Goal: Transaction & Acquisition: Download file/media

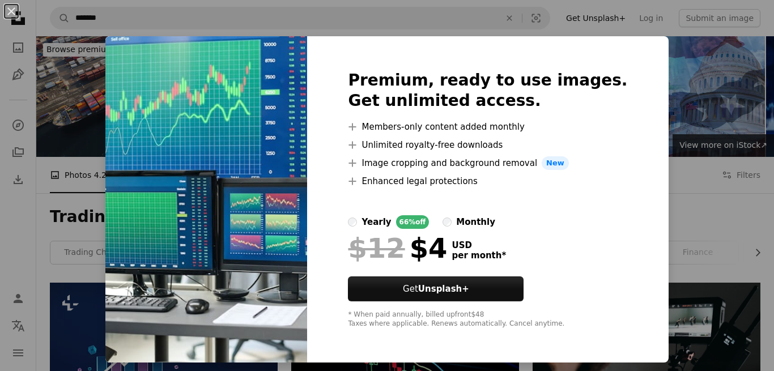
scroll to position [454, 0]
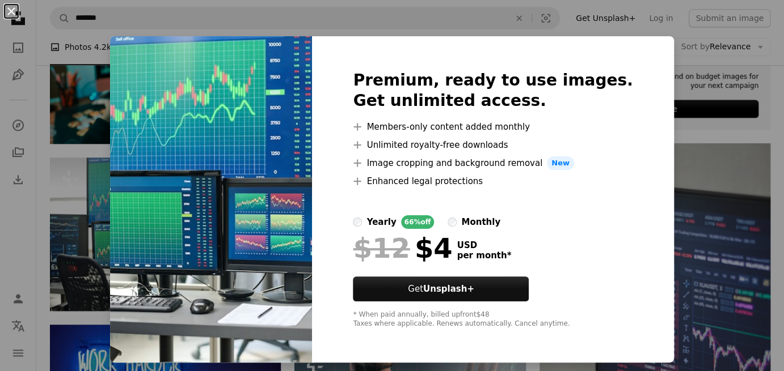
click at [11, 9] on button "An X shape" at bounding box center [12, 12] width 14 height 14
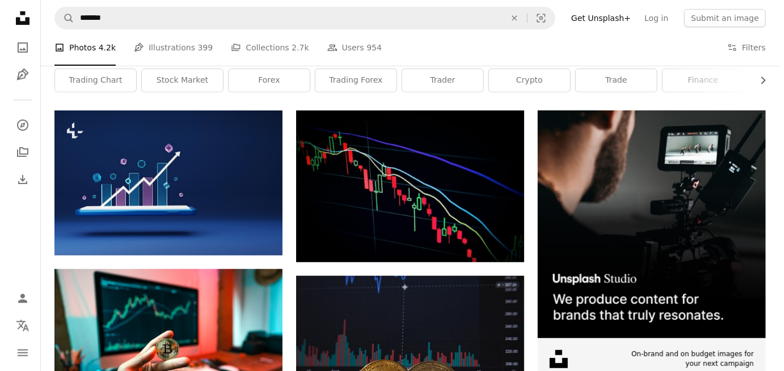
scroll to position [227, 0]
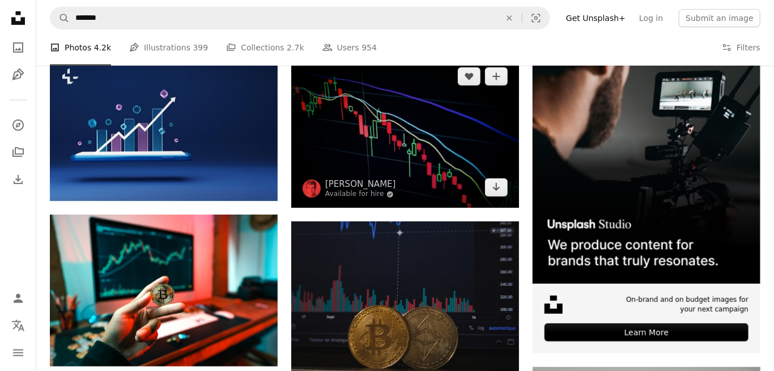
click at [462, 134] on img at bounding box center [405, 132] width 228 height 152
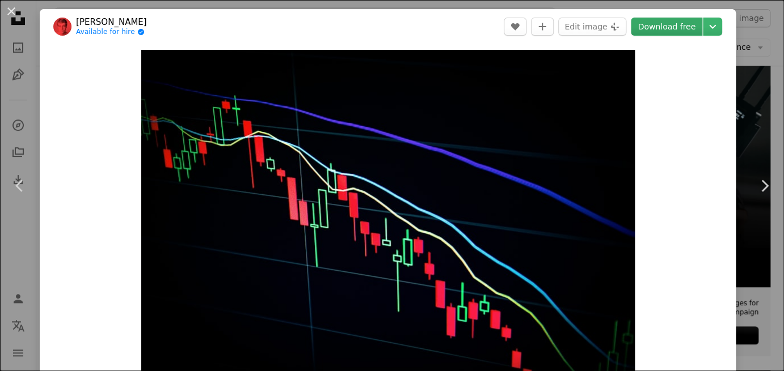
click at [661, 25] on link "Download free" at bounding box center [665, 27] width 71 height 18
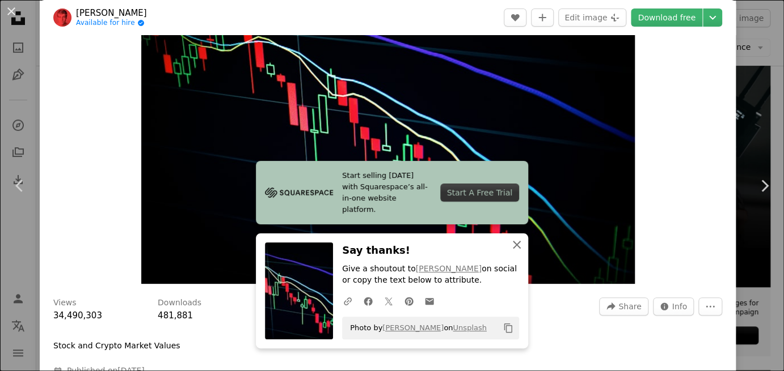
scroll to position [113, 0]
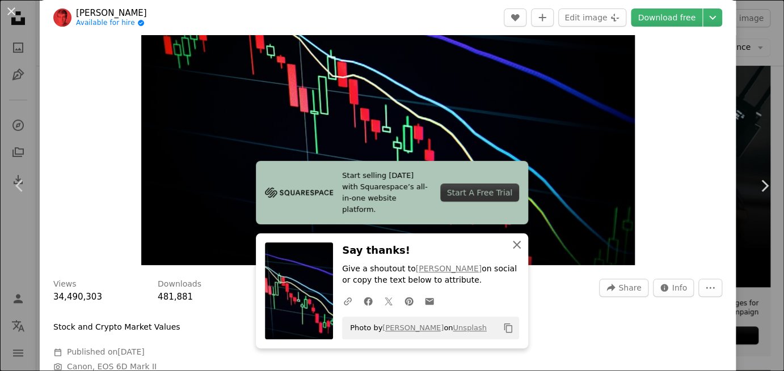
click at [510, 244] on icon "An X shape" at bounding box center [517, 245] width 14 height 14
